Goal: Task Accomplishment & Management: Complete application form

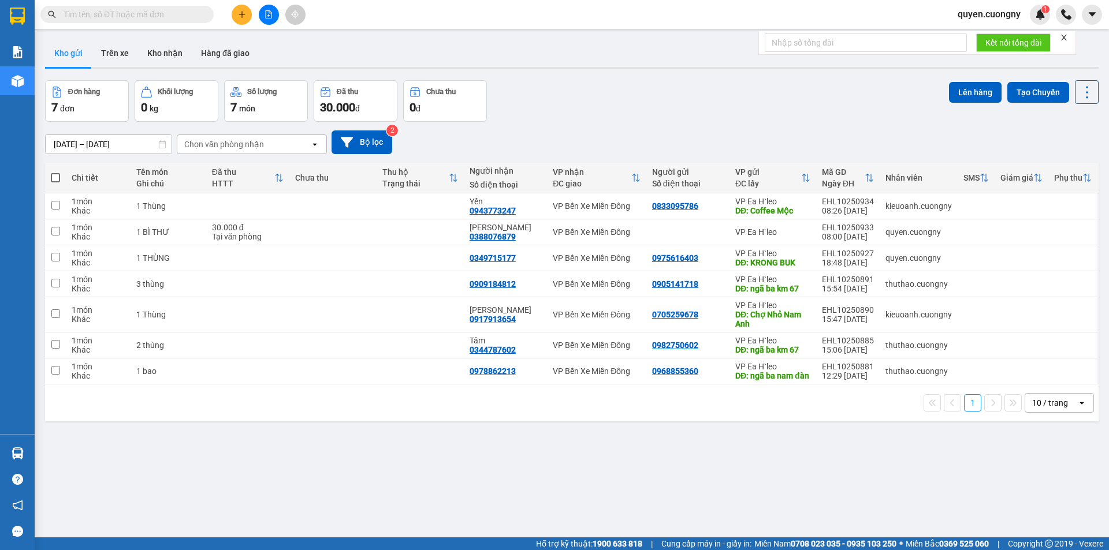
click at [142, 135] on div "[DATE] – [DATE]" at bounding box center [108, 145] width 127 height 20
click at [135, 141] on input "[DATE] – [DATE]" at bounding box center [109, 144] width 126 height 18
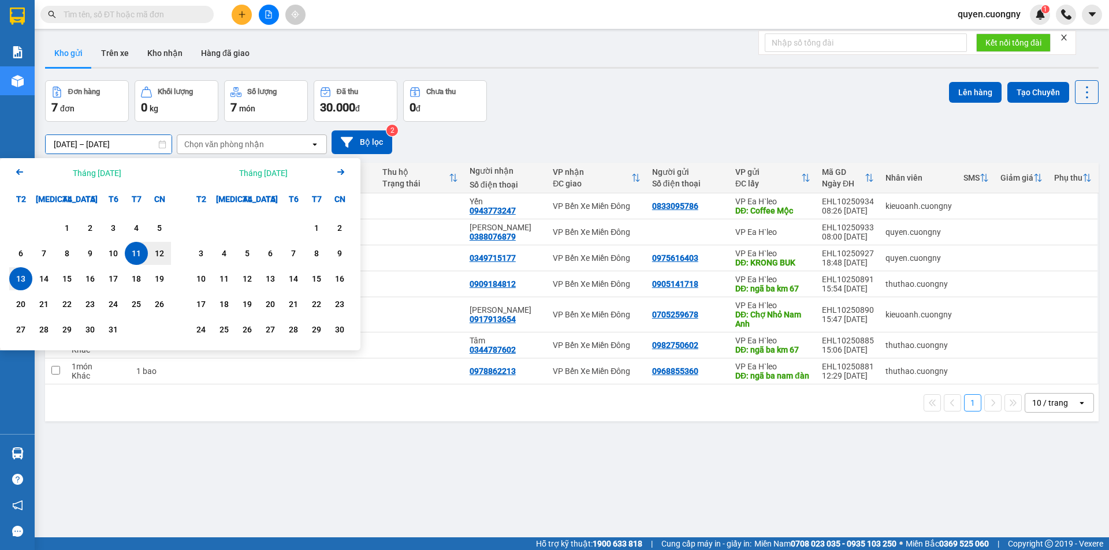
click at [18, 281] on div "13" at bounding box center [21, 279] width 16 height 14
type input "[DATE] – [DATE]"
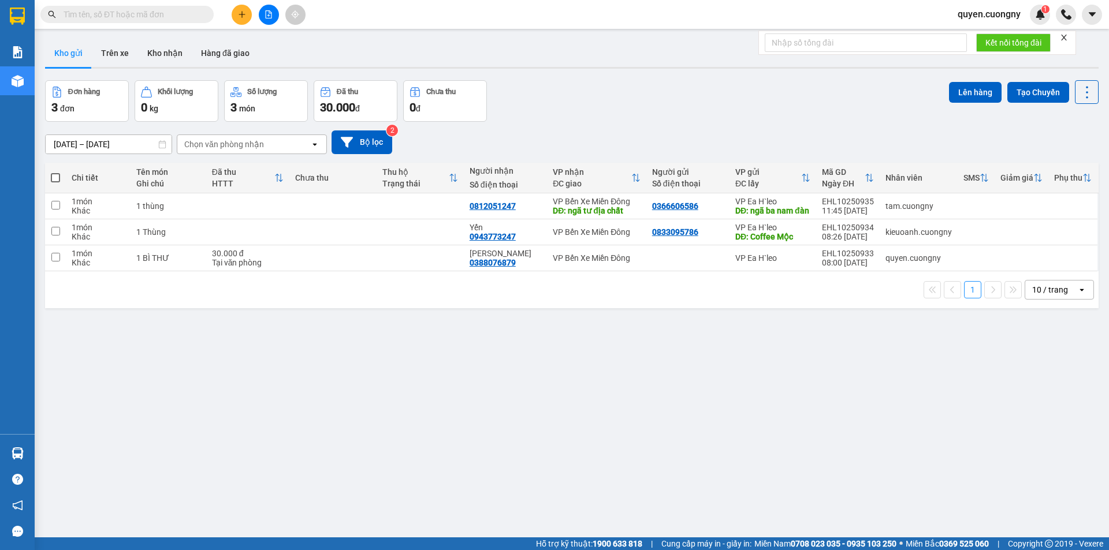
click at [243, 10] on icon "plus" at bounding box center [242, 14] width 8 height 8
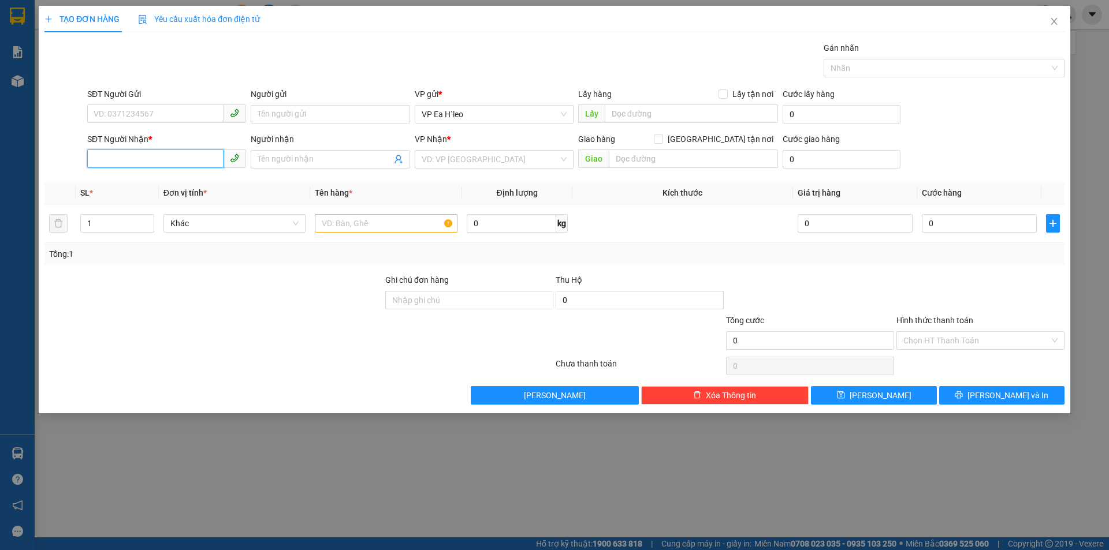
click at [206, 165] on input "SĐT Người Nhận *" at bounding box center [155, 159] width 136 height 18
click at [129, 187] on div "0706052729" at bounding box center [166, 182] width 145 height 13
type input "0706052729"
click at [185, 122] on input "SĐT Người Gửi" at bounding box center [155, 114] width 136 height 18
type input "0868309528"
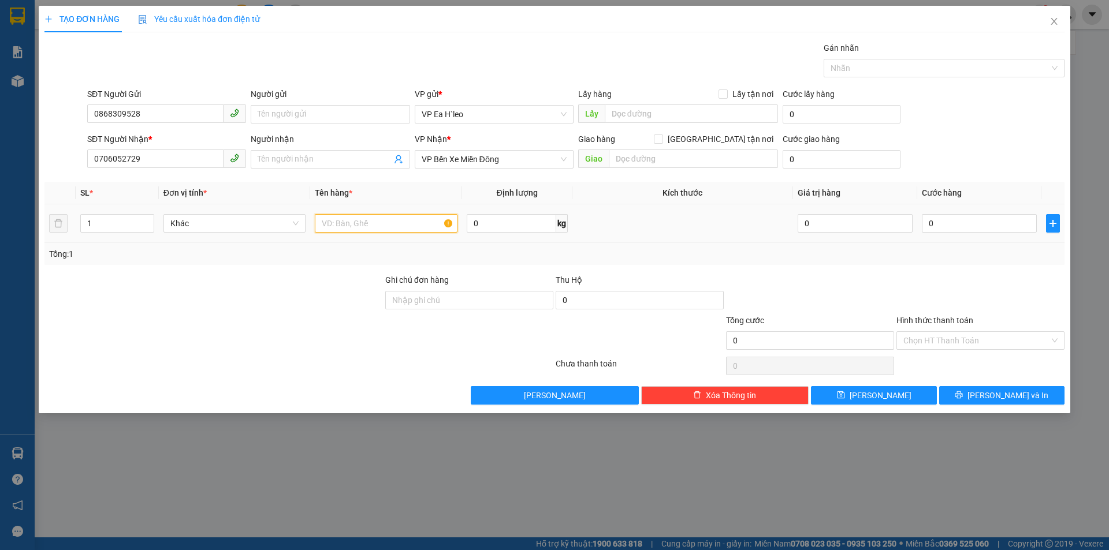
click at [337, 229] on input "text" at bounding box center [386, 223] width 143 height 18
type input "hồ sơ"
click at [962, 218] on input "0" at bounding box center [979, 223] width 115 height 18
type input "3"
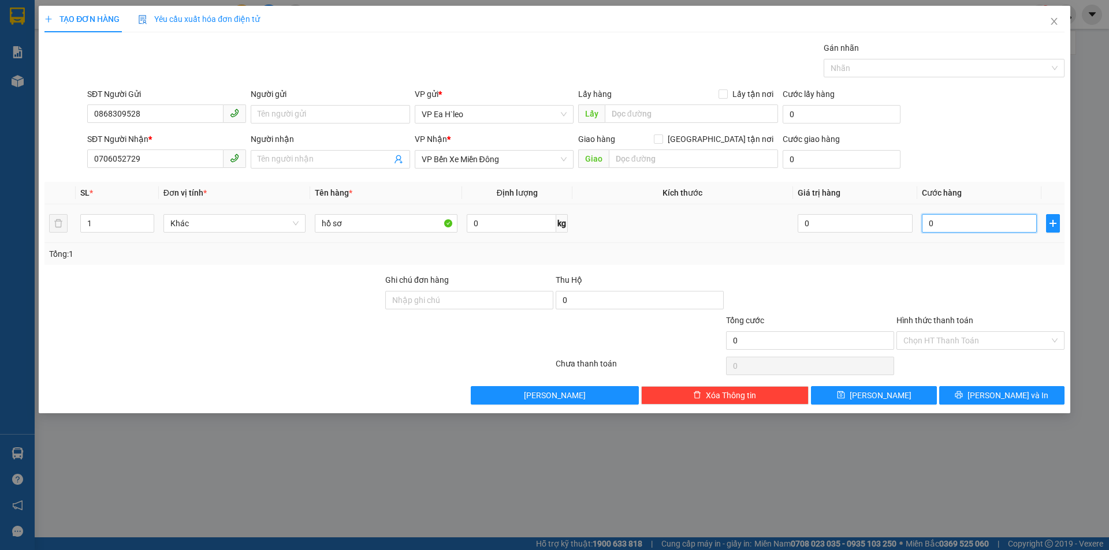
type input "3"
type input "30"
type input "300"
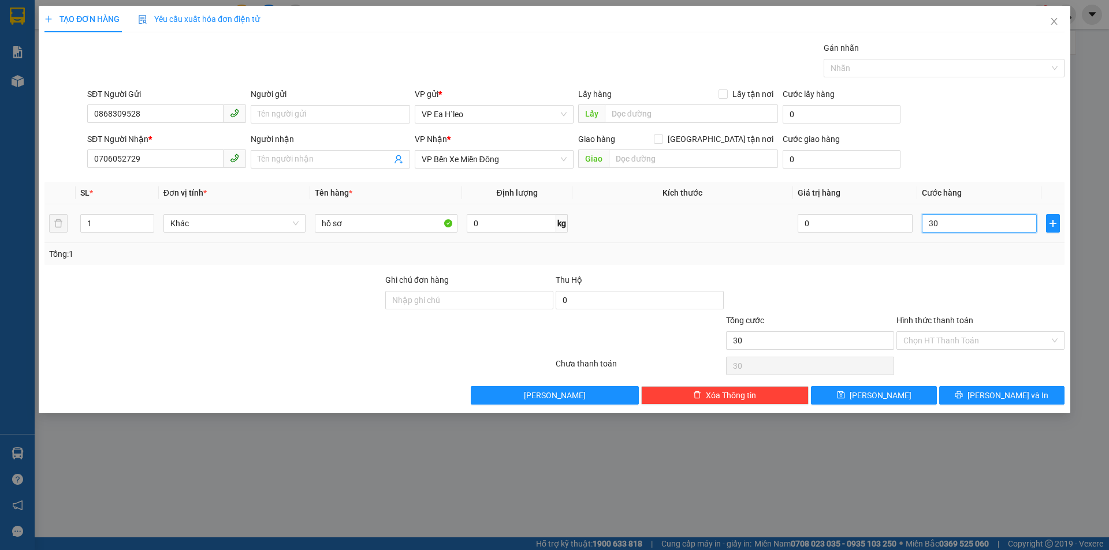
type input "300"
type input "3.000"
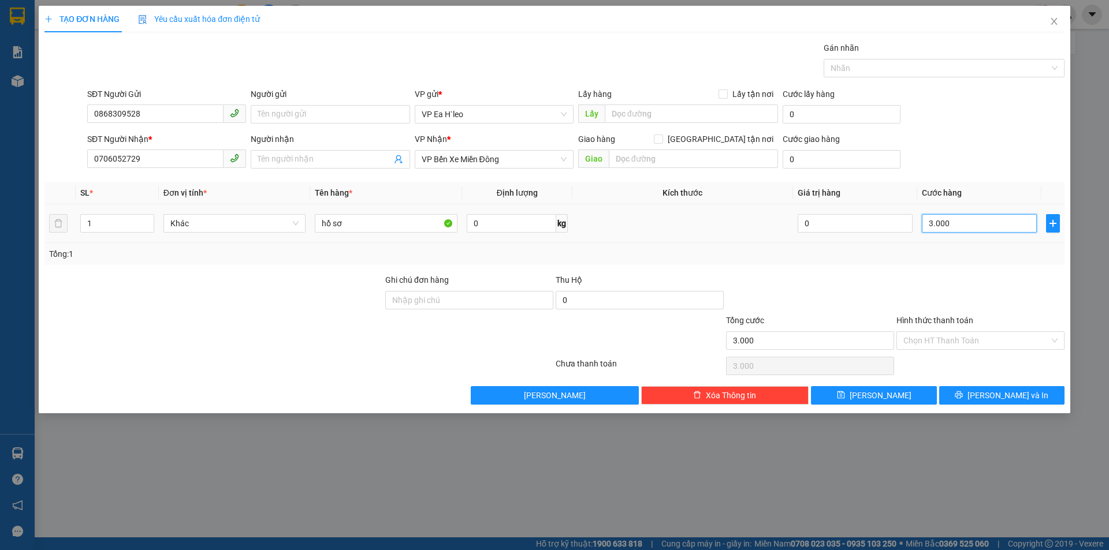
type input "30.000"
click at [935, 344] on input "Hình thức thanh toán" at bounding box center [976, 340] width 146 height 17
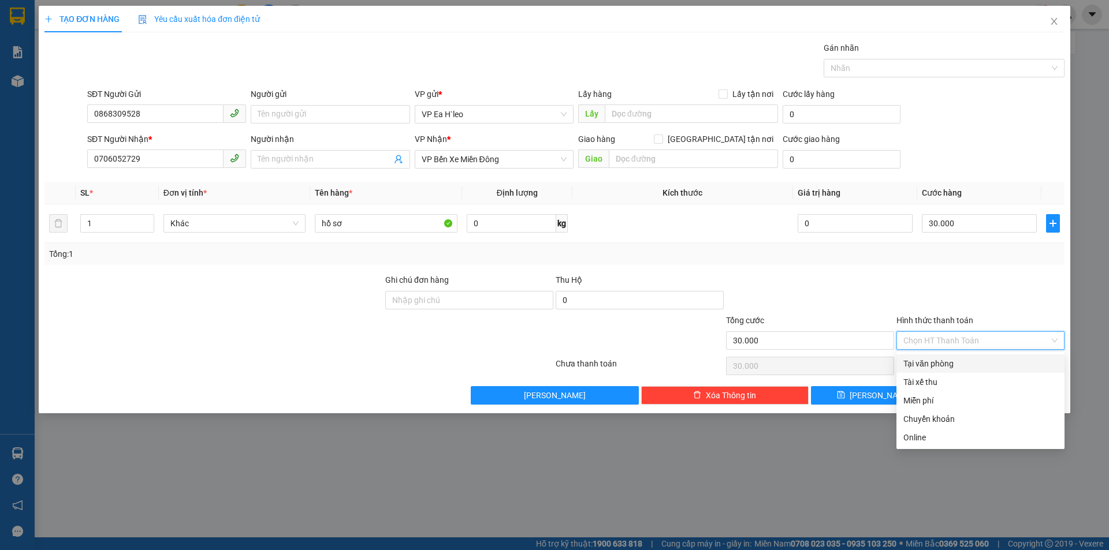
click at [935, 363] on div "Tại văn phòng" at bounding box center [980, 364] width 154 height 13
type input "0"
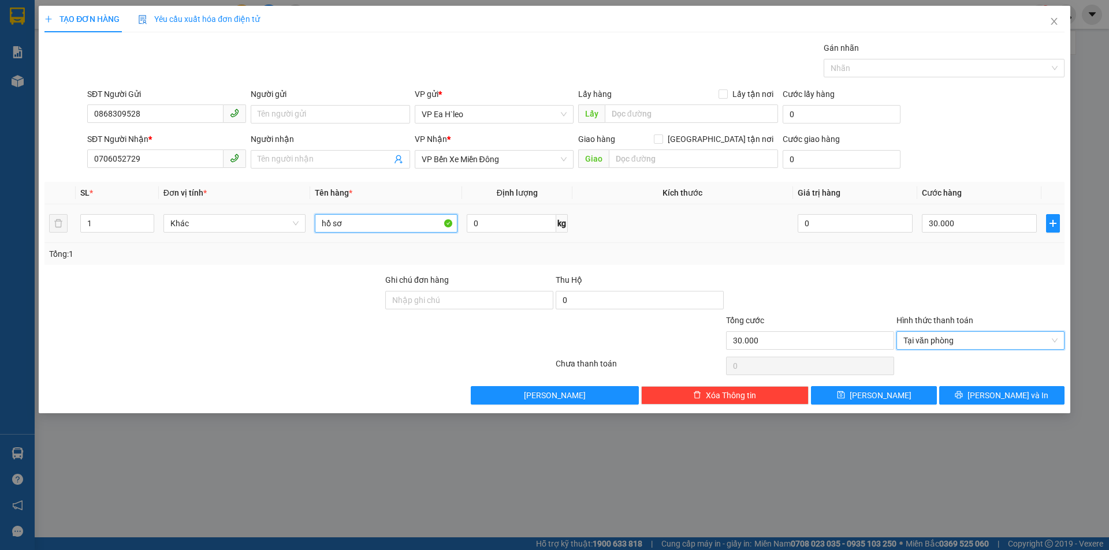
click at [414, 226] on input "hồ sơ" at bounding box center [386, 223] width 143 height 18
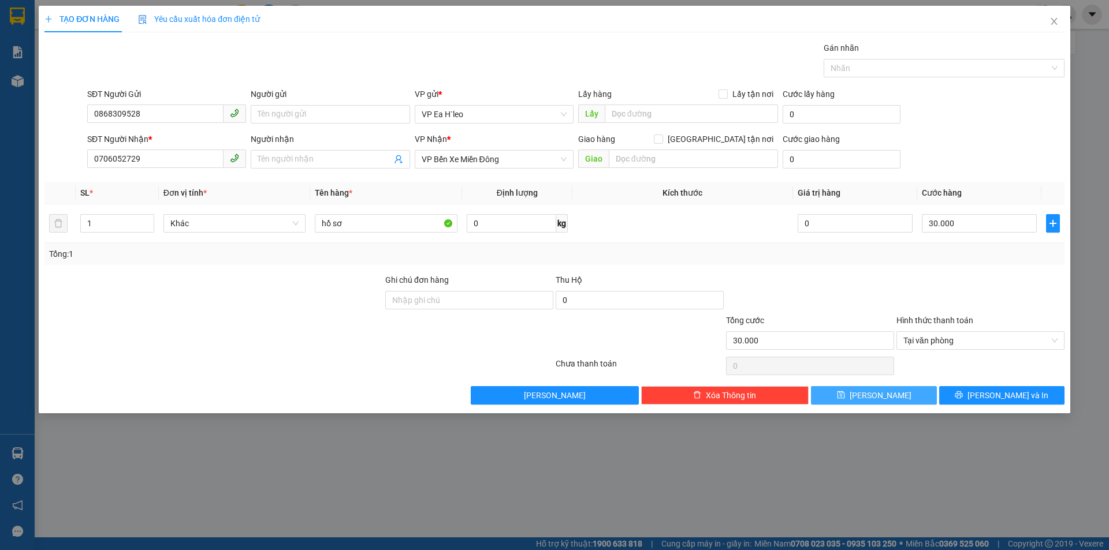
click at [879, 394] on span "[PERSON_NAME]" at bounding box center [881, 395] width 62 height 13
type input "0"
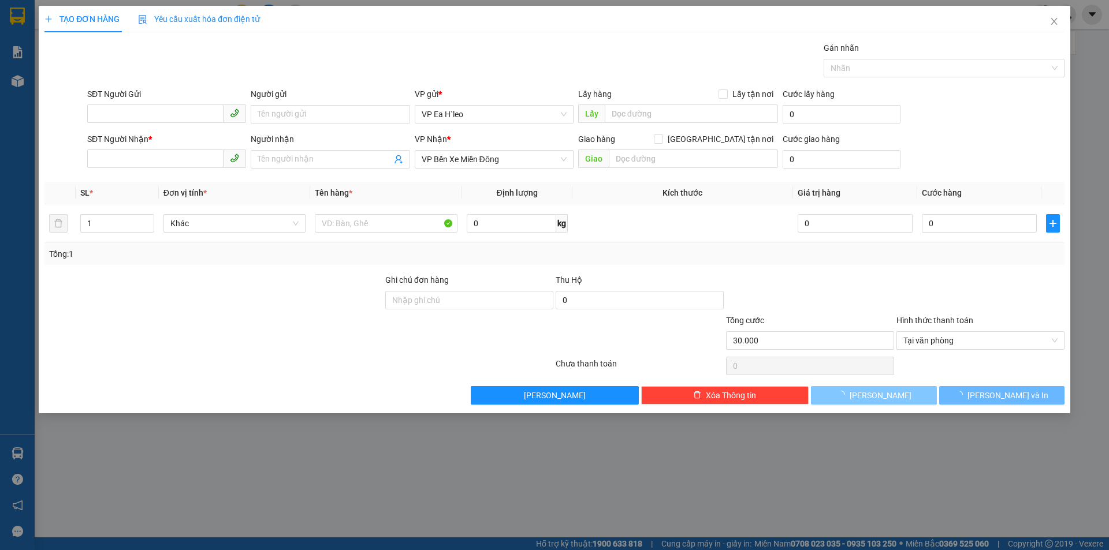
type input "0"
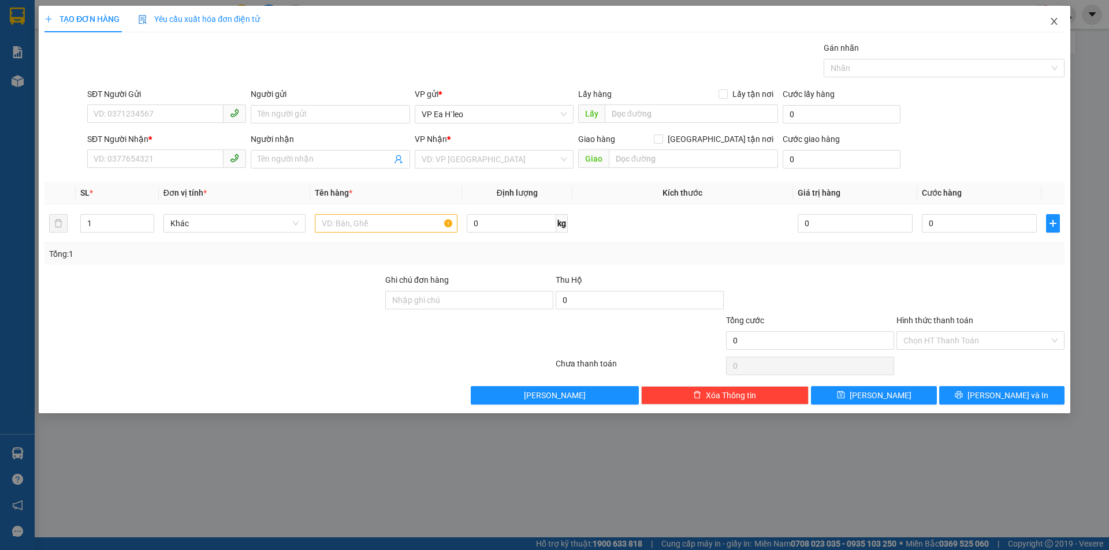
click at [1051, 20] on icon "close" at bounding box center [1053, 21] width 9 height 9
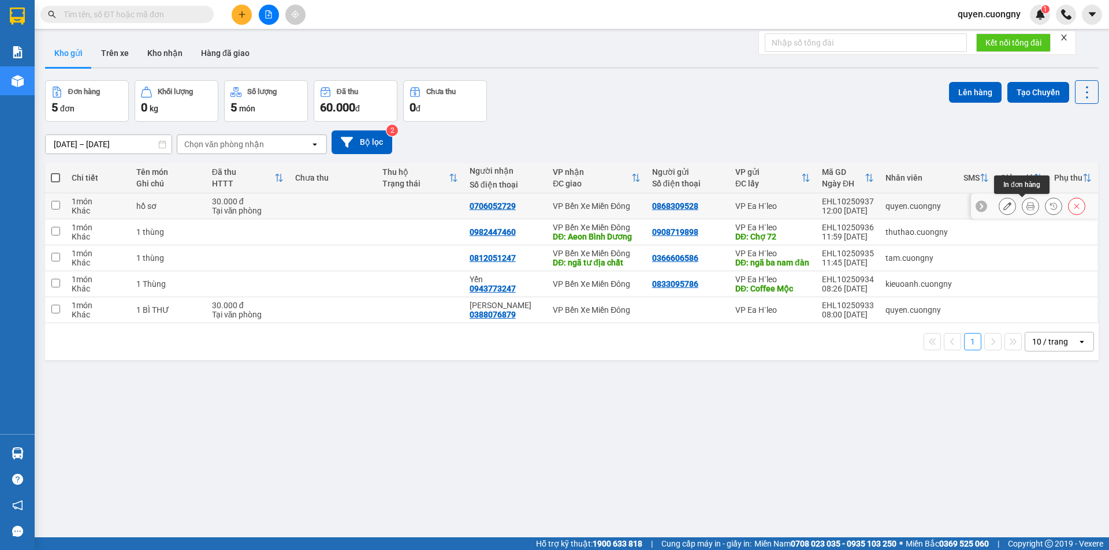
click at [1026, 209] on icon at bounding box center [1030, 206] width 8 height 8
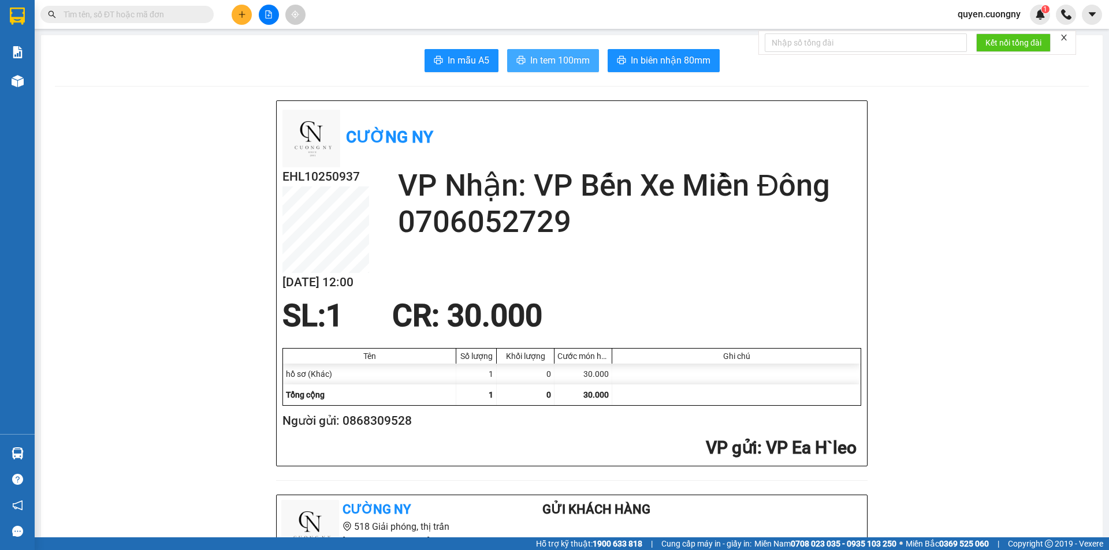
click at [537, 59] on span "In tem 100mm" at bounding box center [559, 60] width 59 height 14
click at [538, 61] on span "In tem 100mm" at bounding box center [559, 60] width 59 height 14
